Goal: Task Accomplishment & Management: Manage account settings

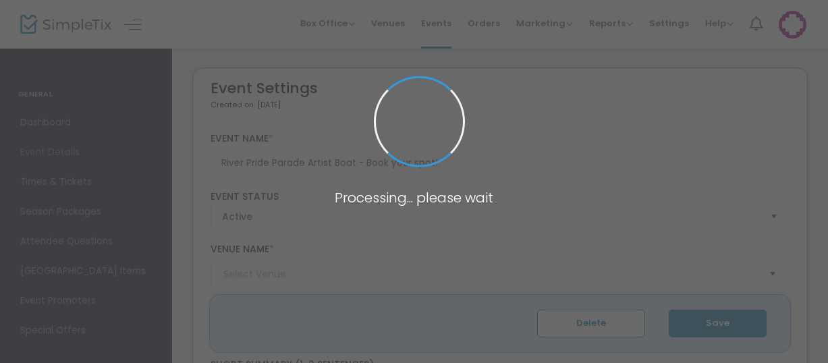
type input "Cultural Centre Pontoon, South Brisbane"
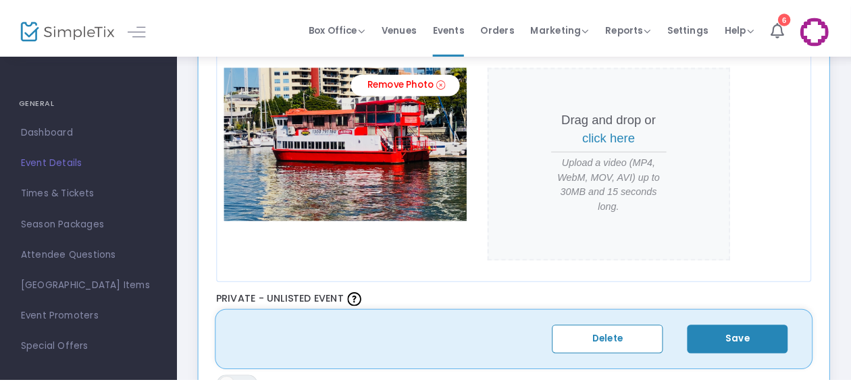
scroll to position [595, 0]
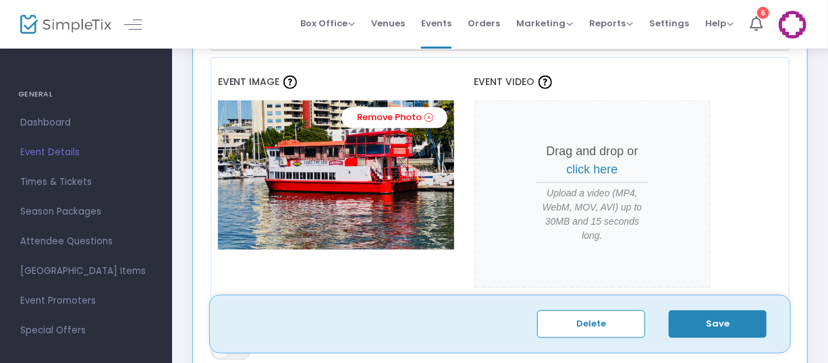
click at [761, 117] on div "Event Image Remove Photo Event Video Drag and drop or click here Upload a video…" at bounding box center [501, 183] width 580 height 252
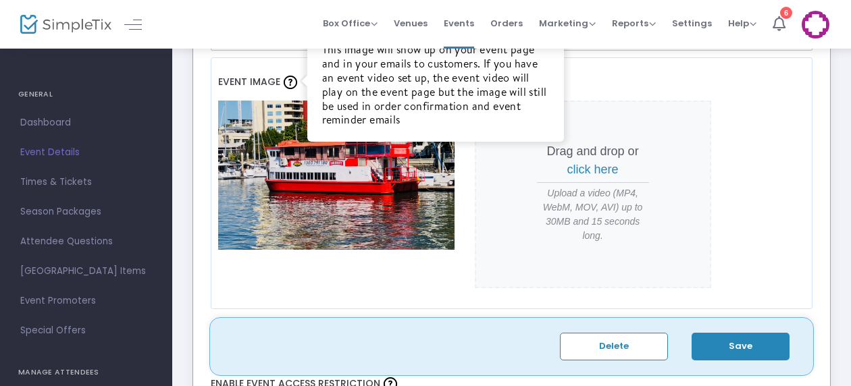
click at [288, 85] on img at bounding box center [291, 83] width 14 height 14
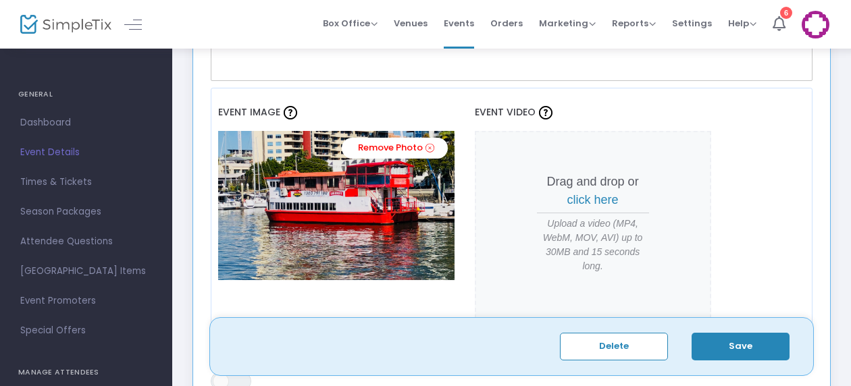
scroll to position [564, 0]
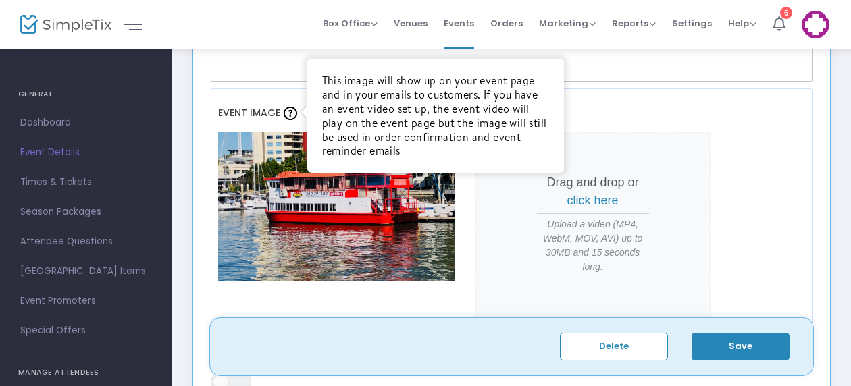
click at [289, 115] on img at bounding box center [291, 114] width 14 height 14
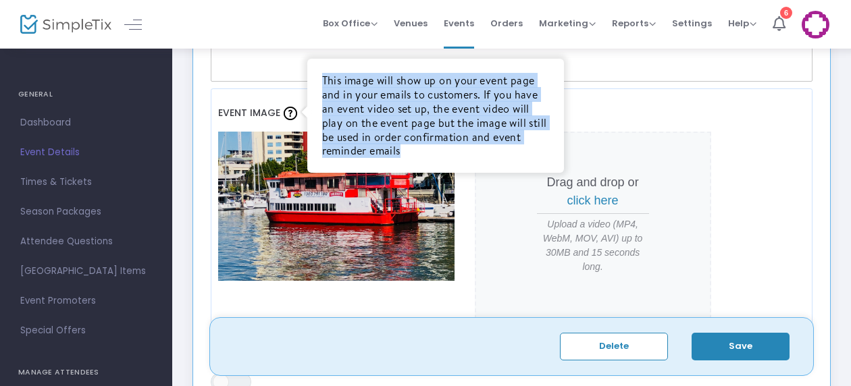
drag, startPoint x: 319, startPoint y: 77, endPoint x: 421, endPoint y: 154, distance: 127.7
click at [421, 154] on div "This image will show up on your event page and in your emails to customers. If …" at bounding box center [435, 116] width 257 height 114
copy div "This image will show up on your event page and in your emails to customers. If …"
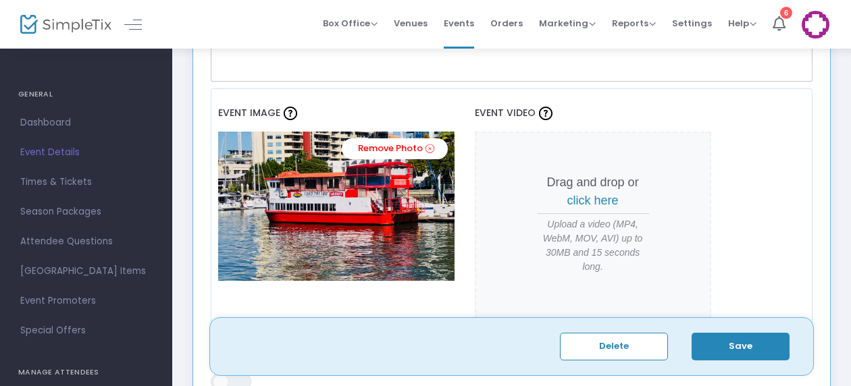
click at [471, 108] on div "Event Image Remove Photo Event Video Drag and drop or click here Upload a video…" at bounding box center [512, 214] width 602 height 252
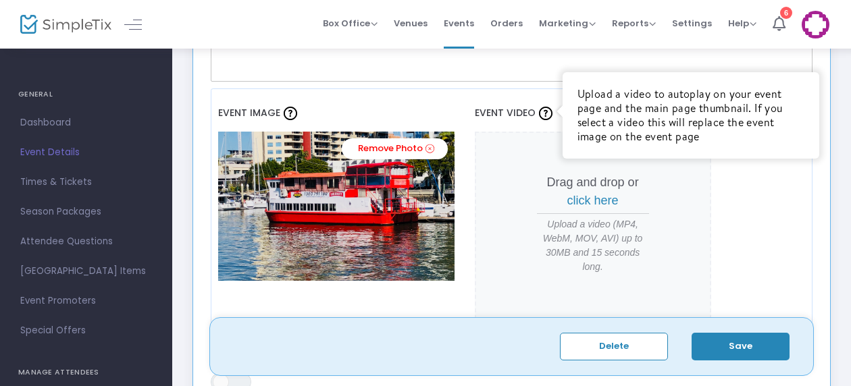
click at [546, 111] on img at bounding box center [546, 114] width 14 height 14
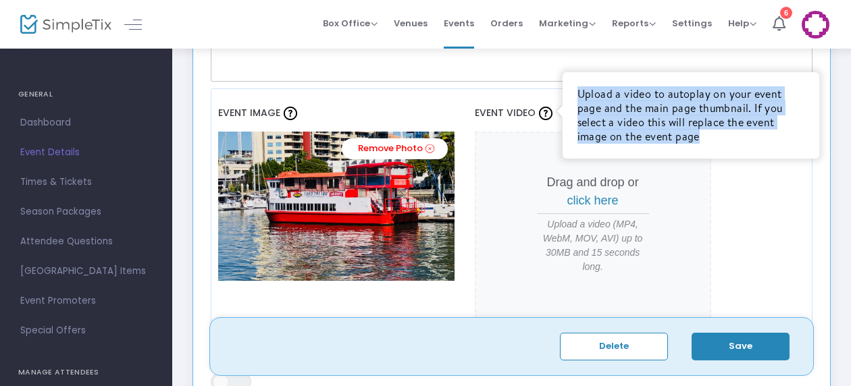
drag, startPoint x: 575, startPoint y: 92, endPoint x: 752, endPoint y: 139, distance: 183.1
click at [752, 139] on div "Upload a video to autoplay on your event page and the main page thumbnail. If y…" at bounding box center [690, 115] width 227 height 56
copy div "Upload a video to autoplay on your event page and the main page thumbnail. If y…"
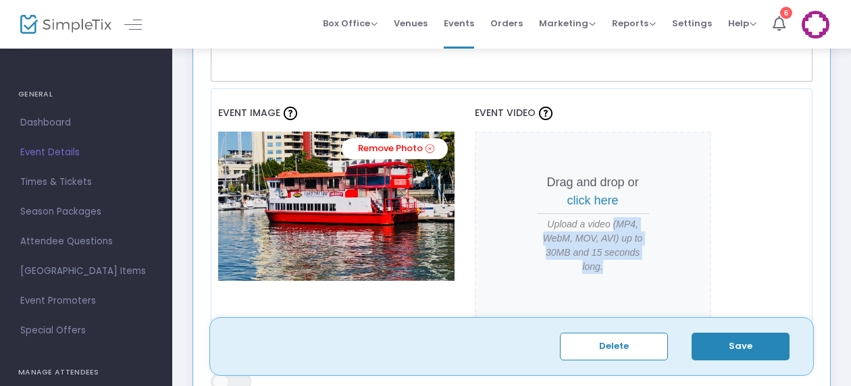
drag, startPoint x: 612, startPoint y: 219, endPoint x: 616, endPoint y: 269, distance: 50.8
click at [616, 269] on span "Upload a video (MP4, WebM, MOV, AVI) up to 30MB and 15 seconds long." at bounding box center [593, 245] width 112 height 57
copy span "(MP4, WebM, MOV, AVI) up to 30MB and 15 seconds long."
